Goal: Transaction & Acquisition: Subscribe to service/newsletter

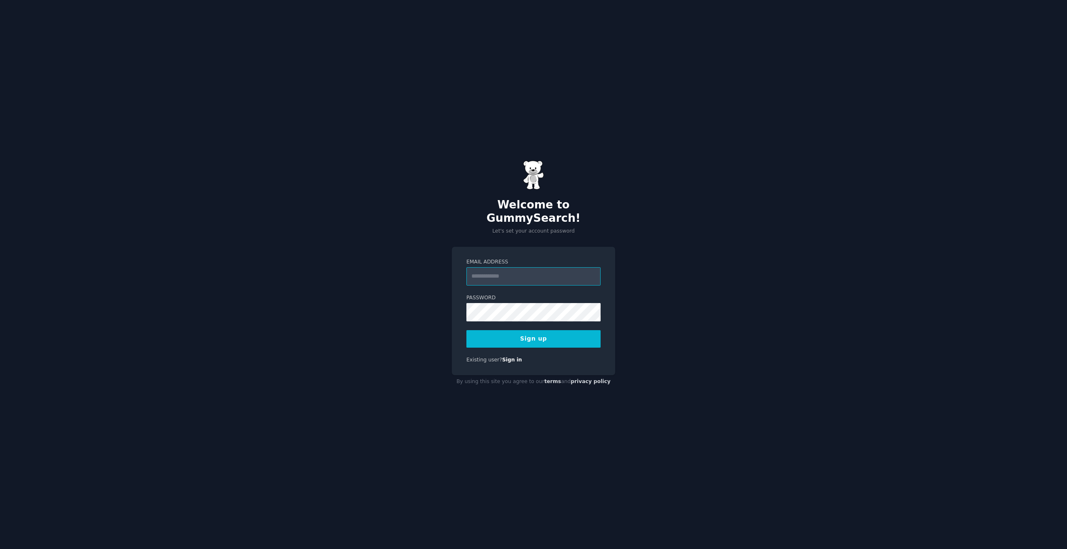
click at [542, 270] on input "Email Address" at bounding box center [534, 276] width 134 height 18
type input "**********"
click at [513, 333] on button "Sign up" at bounding box center [534, 339] width 134 height 18
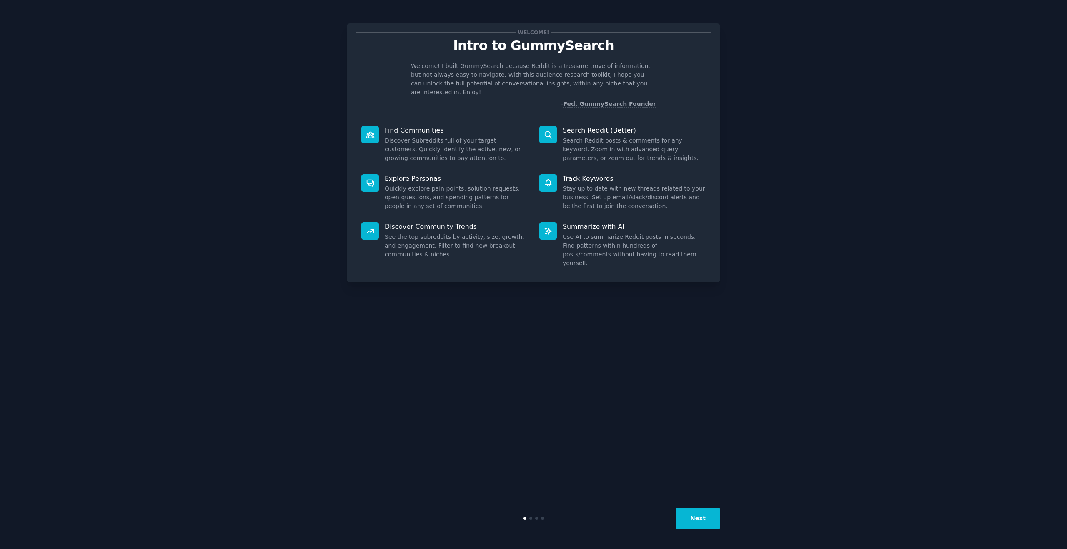
click at [703, 513] on button "Next" at bounding box center [698, 518] width 45 height 20
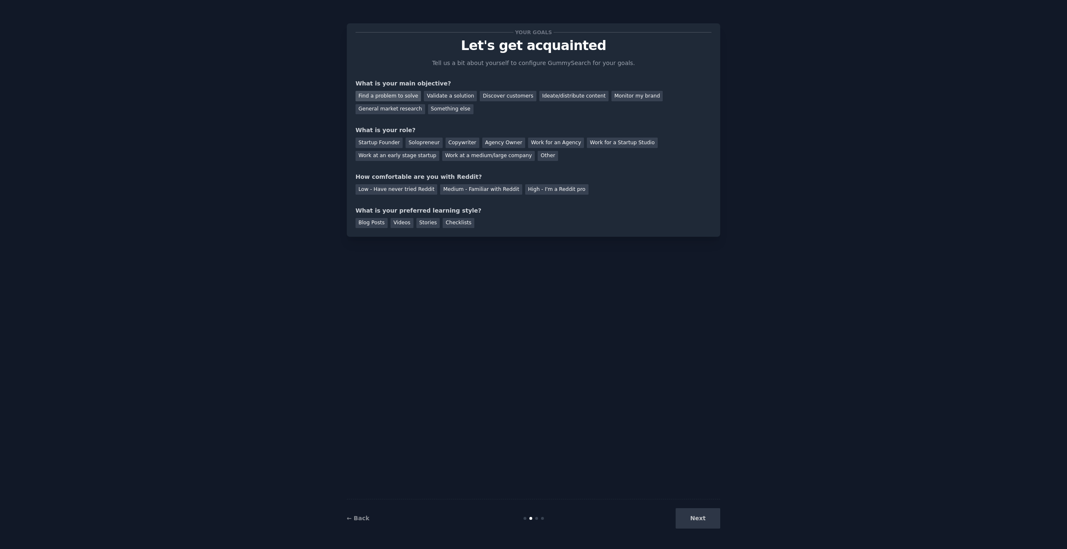
click at [394, 94] on div "Find a problem to solve" at bounding box center [388, 96] width 65 height 10
click at [441, 95] on div "Validate a solution" at bounding box center [450, 96] width 53 height 10
click at [403, 98] on div "Find a problem to solve" at bounding box center [388, 96] width 65 height 10
click at [380, 141] on div "Startup Founder" at bounding box center [379, 143] width 47 height 10
click at [474, 190] on div "Medium - Familiar with Reddit" at bounding box center [481, 189] width 82 height 10
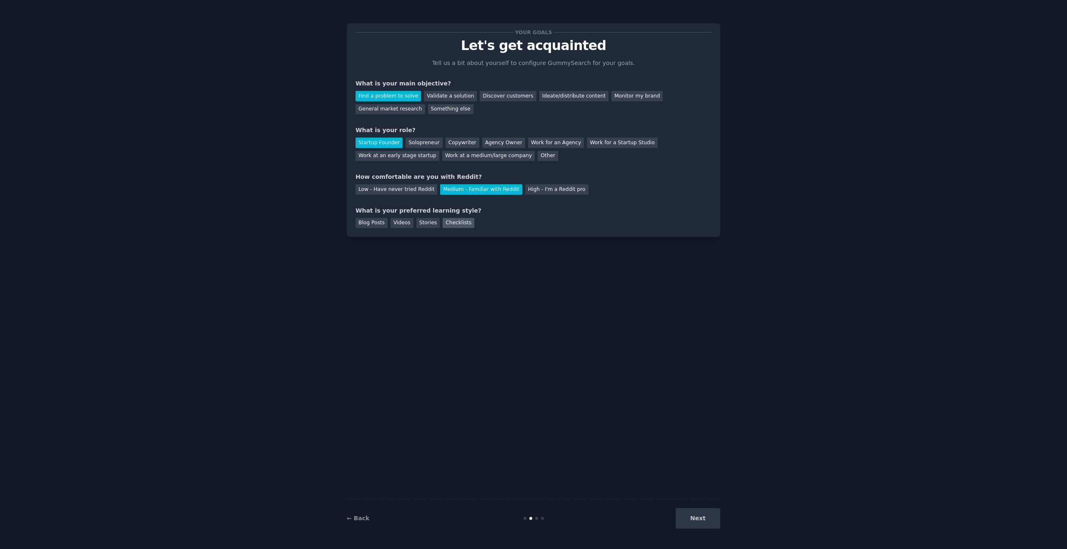
click at [460, 223] on div "Checklists" at bounding box center [459, 223] width 32 height 10
click at [391, 223] on div "Videos" at bounding box center [402, 223] width 23 height 10
click at [447, 225] on div "Checklists" at bounding box center [459, 223] width 32 height 10
click at [693, 514] on button "Next" at bounding box center [698, 518] width 45 height 20
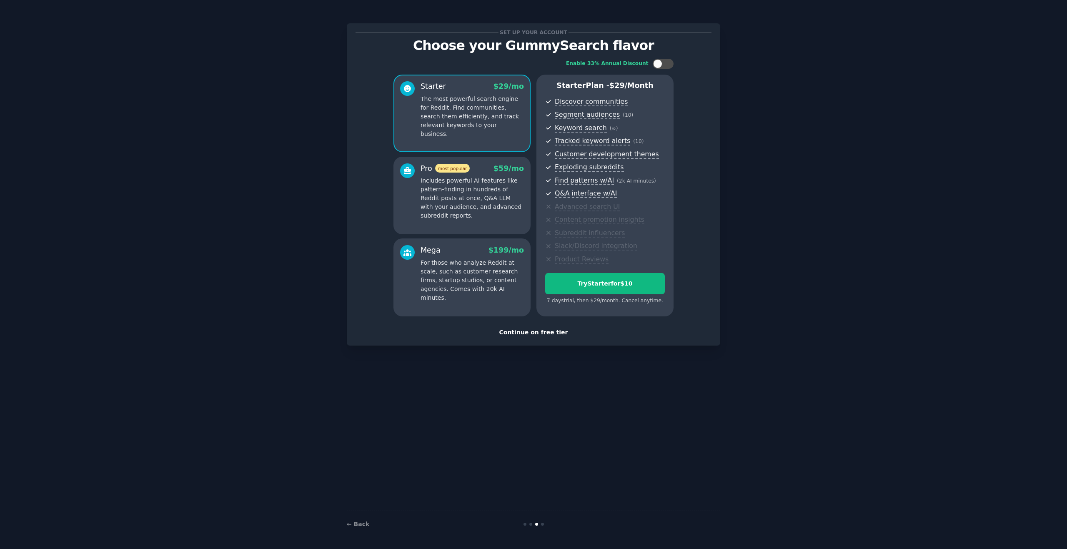
click at [485, 186] on p "Includes powerful AI features like pattern-finding in hundreds of Reddit posts …" at bounding box center [472, 198] width 103 height 44
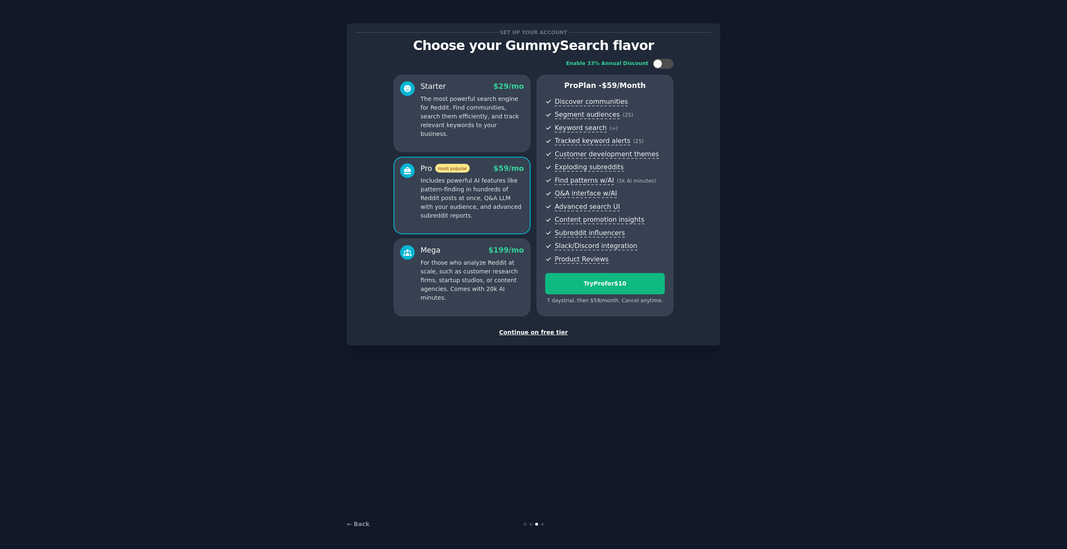
click at [472, 99] on p "The most powerful search engine for Reddit. Find communities, search them effic…" at bounding box center [472, 117] width 103 height 44
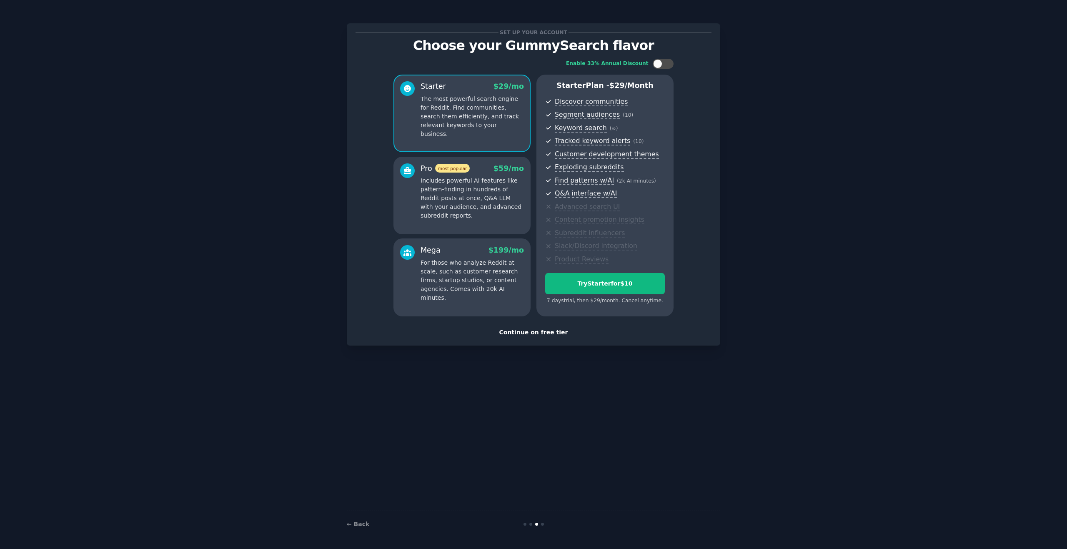
click at [472, 166] on div "Pro most popular $ 59 /mo" at bounding box center [472, 168] width 103 height 10
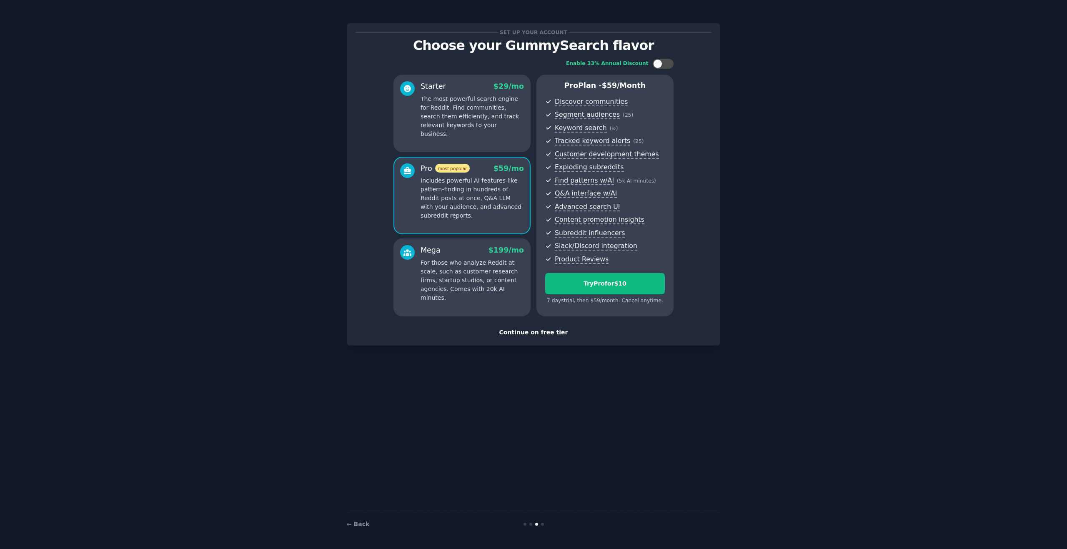
click at [472, 113] on p "The most powerful search engine for Reddit. Find communities, search them effic…" at bounding box center [472, 117] width 103 height 44
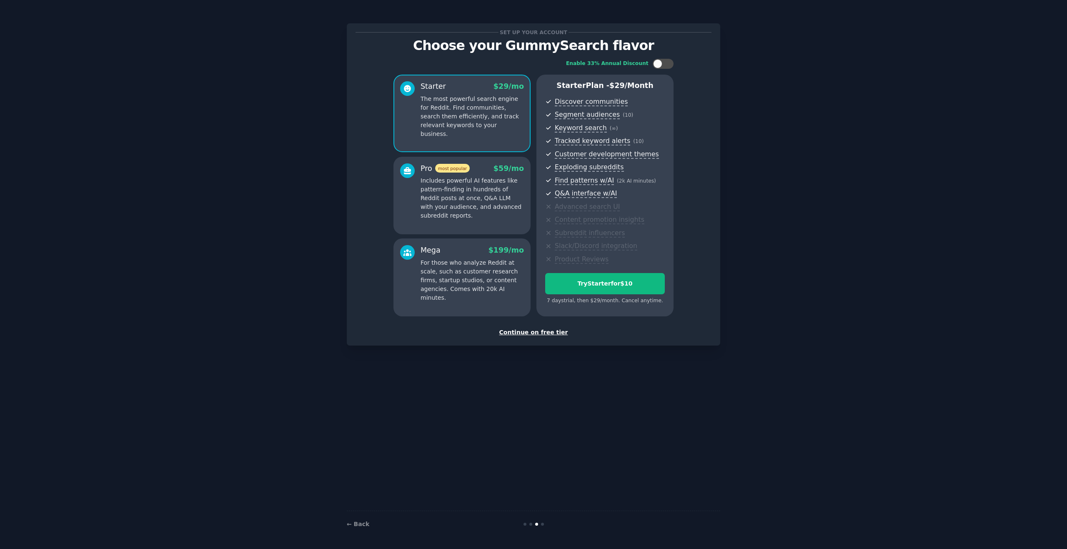
click at [488, 176] on div "Pro most popular $ 59 /mo Includes powerful AI features like pattern-finding in…" at bounding box center [472, 191] width 103 height 57
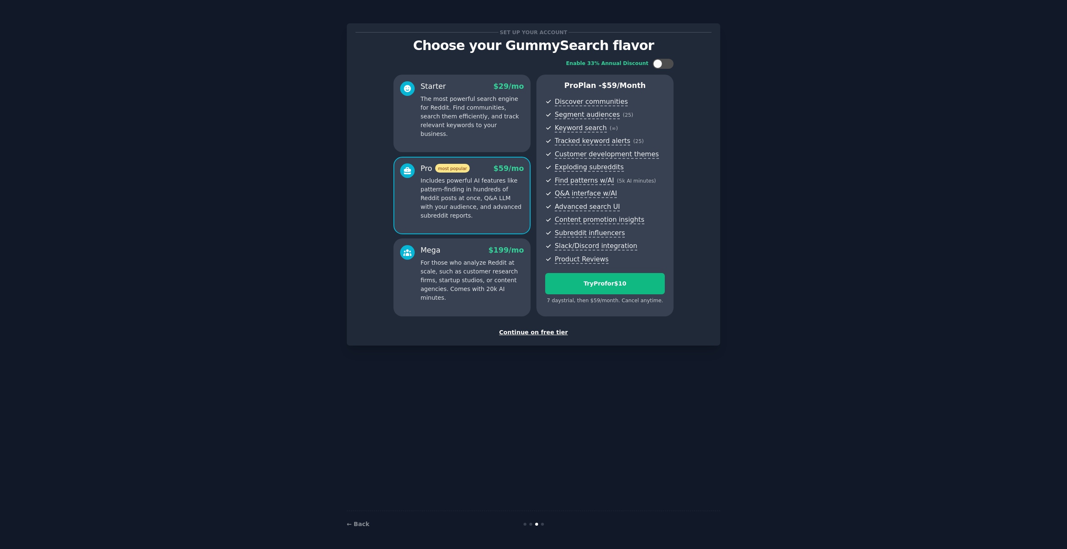
click at [494, 271] on p "For those who analyze Reddit at scale, such as customer research firms, startup…" at bounding box center [472, 280] width 103 height 44
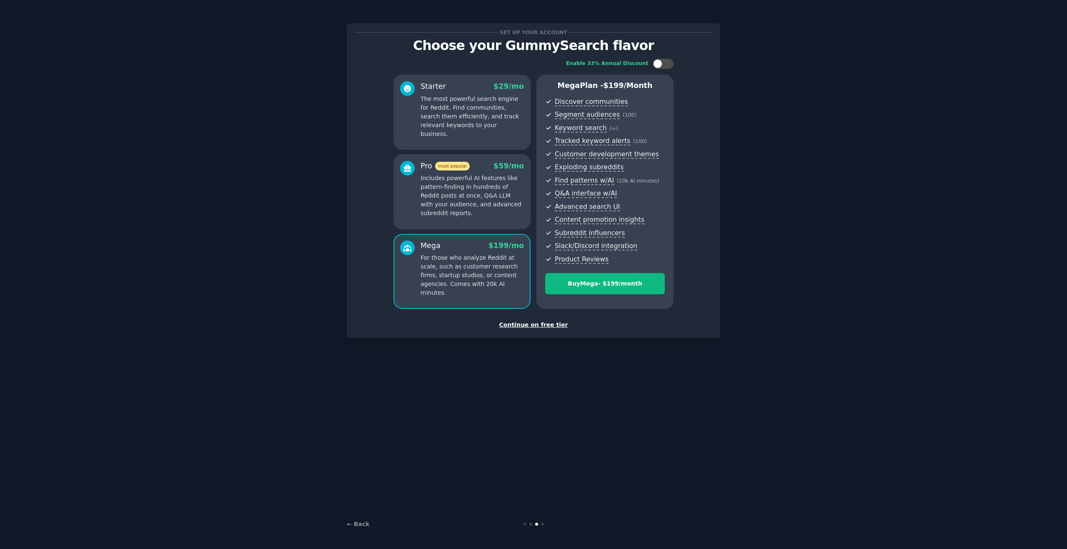
click at [474, 199] on p "Includes powerful AI features like pattern-finding in hundreds of Reddit posts …" at bounding box center [472, 196] width 103 height 44
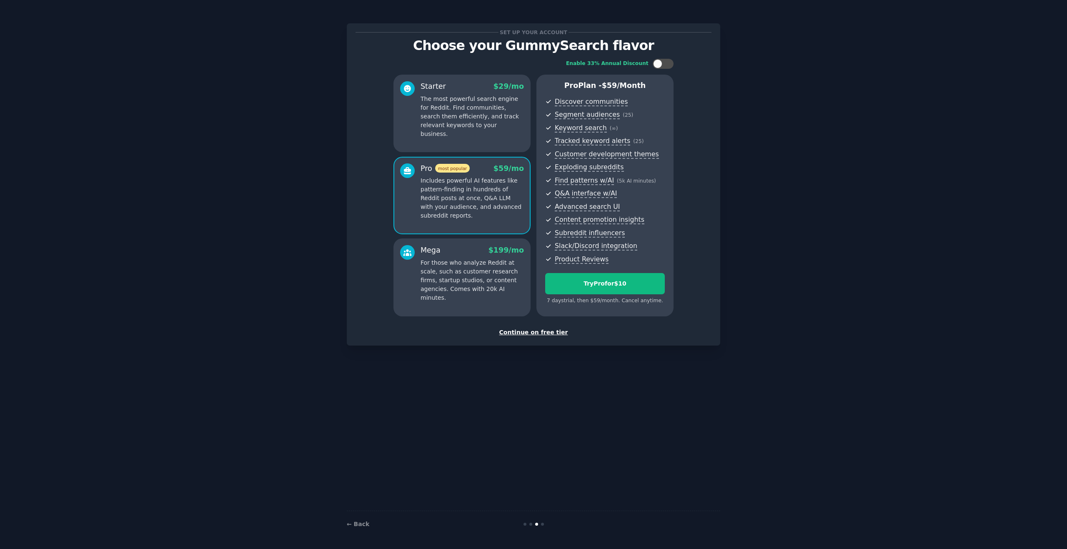
click at [463, 108] on p "The most powerful search engine for Reddit. Find communities, search them effic…" at bounding box center [472, 117] width 103 height 44
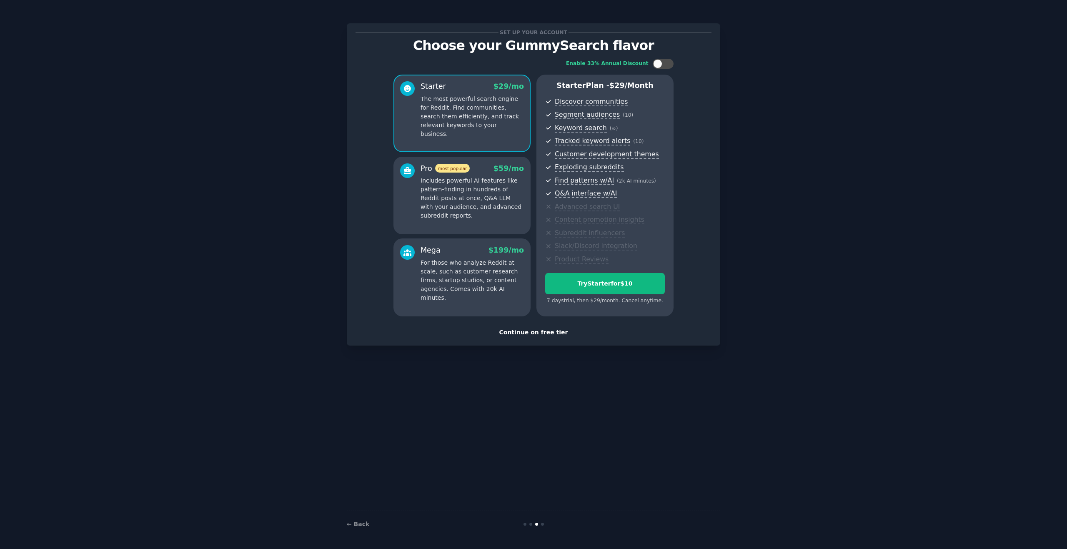
click at [451, 190] on p "Includes powerful AI features like pattern-finding in hundreds of Reddit posts …" at bounding box center [472, 198] width 103 height 44
